Goal: Transaction & Acquisition: Purchase product/service

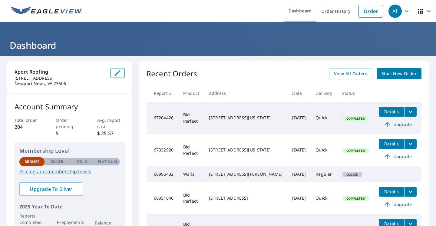
click at [394, 74] on span "Start New Order" at bounding box center [399, 74] width 35 height 8
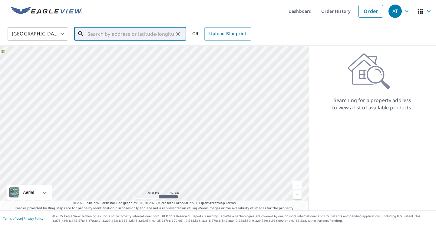
click at [118, 37] on input "text" at bounding box center [131, 33] width 86 height 17
paste input "[STREET_ADDRESS][PERSON_NAME]"
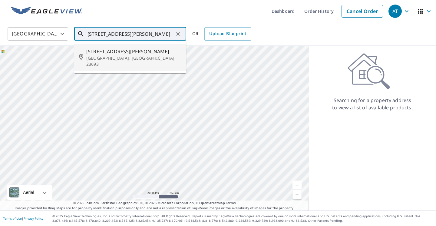
click at [118, 52] on span "[STREET_ADDRESS][PERSON_NAME]" at bounding box center [133, 51] width 95 height 7
type input "[STREET_ADDRESS][PERSON_NAME]"
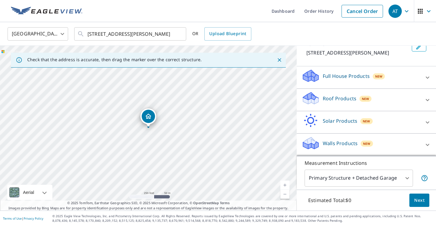
scroll to position [49, 0]
click at [404, 78] on div "Full House Products New" at bounding box center [361, 77] width 119 height 17
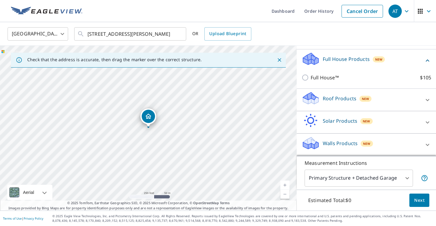
scroll to position [66, 0]
click at [395, 98] on div "Roof Products New" at bounding box center [361, 99] width 119 height 17
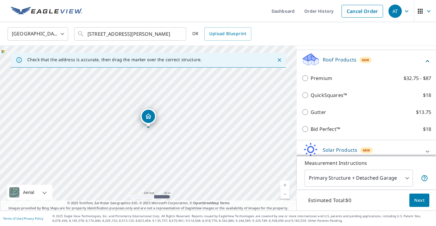
scroll to position [100, 0]
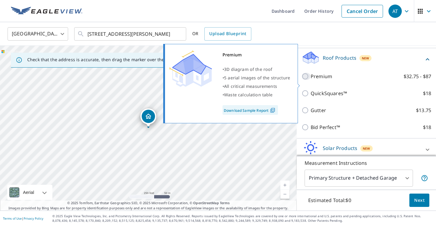
click at [305, 80] on input "Premium $32.75 - $87" at bounding box center [306, 76] width 9 height 7
checkbox input "true"
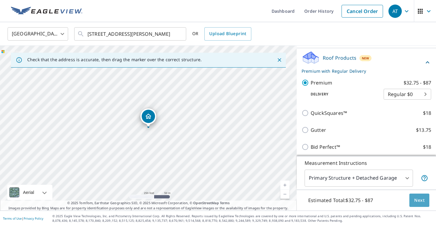
click at [421, 200] on span "Next" at bounding box center [419, 201] width 10 height 8
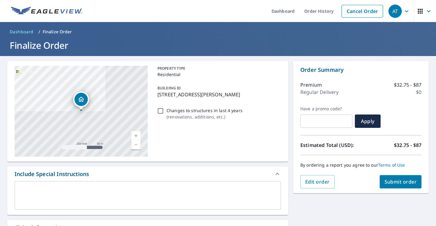
click at [403, 181] on span "Submit order" at bounding box center [401, 181] width 32 height 7
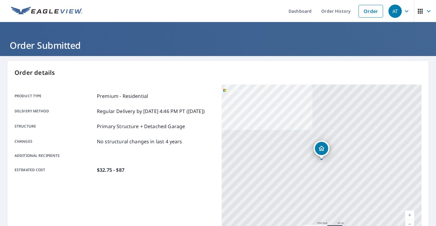
click at [212, 91] on div "Product type Premium - Residential Delivery method Regular Delivery by [DATE] 4…" at bounding box center [115, 133] width 200 height 97
